Goal: Information Seeking & Learning: Learn about a topic

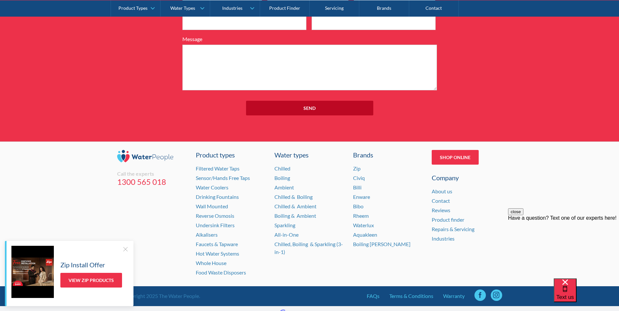
scroll to position [714, 0]
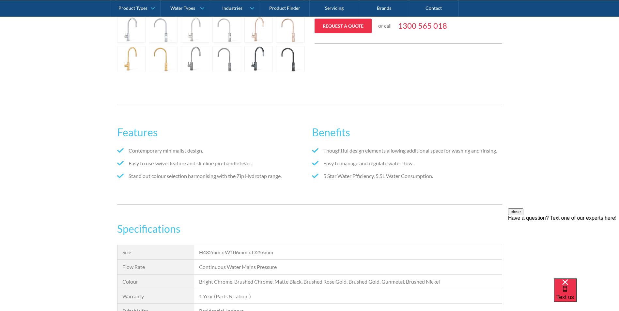
click at [232, 128] on h2 "Features" at bounding box center [212, 133] width 190 height 16
click at [231, 126] on h2 "Features" at bounding box center [212, 133] width 190 height 16
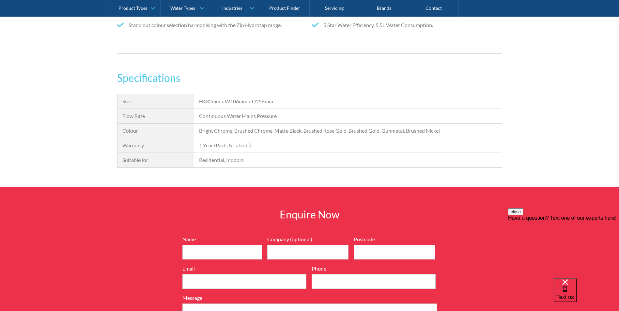
scroll to position [457, 0]
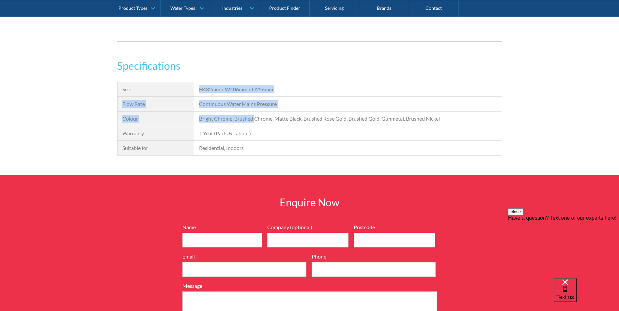
drag, startPoint x: 255, startPoint y: 118, endPoint x: 188, endPoint y: 90, distance: 73.5
click at [188, 90] on div "Size H432mm x W106mm x D256mm Flow Rate Continuous Water Mains Pressure Capacit…" at bounding box center [309, 119] width 385 height 74
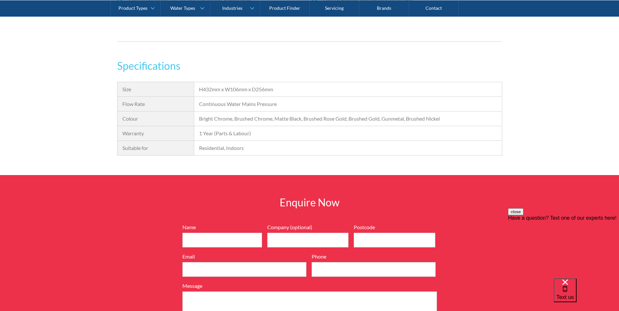
drag, startPoint x: 188, startPoint y: 90, endPoint x: 349, endPoint y: 172, distance: 181.2
click at [349, 172] on div "Specifications Size H432mm x W106mm x D256mm Flow Rate Continuous Water Mains P…" at bounding box center [309, 116] width 619 height 117
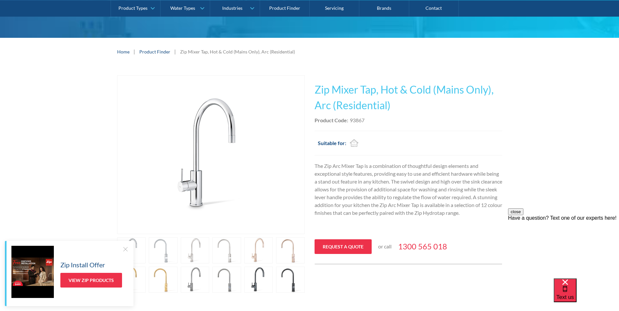
scroll to position [61, 0]
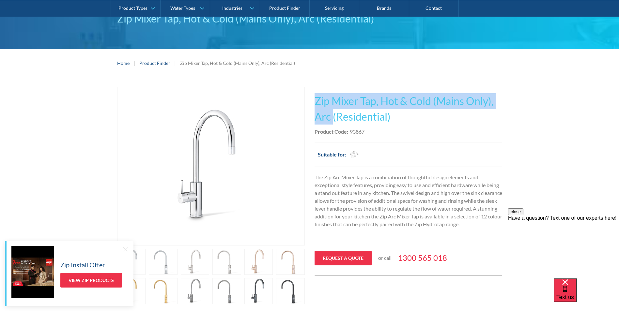
drag, startPoint x: 314, startPoint y: 100, endPoint x: 333, endPoint y: 119, distance: 27.4
click at [333, 119] on div "Play video Fits Most Brands Best Seller No items found. This tap design is incl…" at bounding box center [309, 196] width 385 height 218
copy h1 "Zip Mixer Tap, Hot & Cold (Mains Only), Arc"
